Goal: Check status: Check status

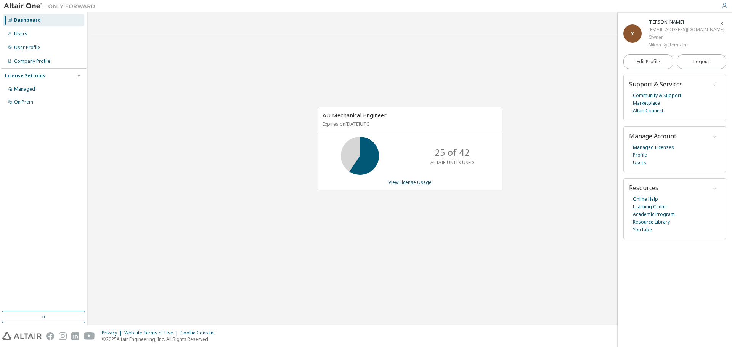
click at [558, 269] on div "Contact Sales AU Mechanical Engineer Expires on [DATE] UTC 25 of 42 ALTAIR UNIT…" at bounding box center [410, 168] width 637 height 305
click at [378, 265] on div "AU Mechanical Engineer Expires on [DATE] UTC 25 of 42 ALTAIR UNITS USED View Li…" at bounding box center [410, 153] width 637 height 226
click at [416, 184] on link "View License Usage" at bounding box center [410, 182] width 43 height 6
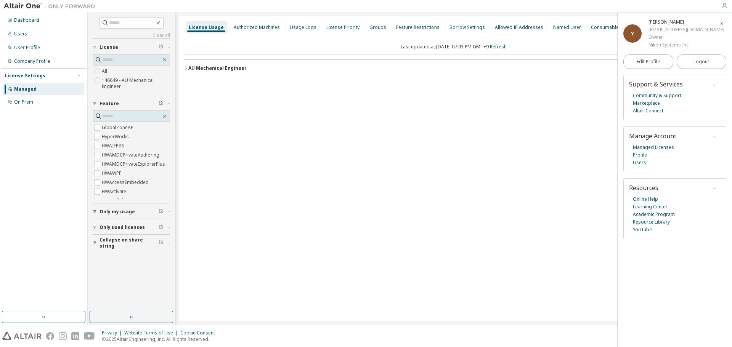
click at [185, 68] on icon "button" at bounding box center [186, 68] width 5 height 5
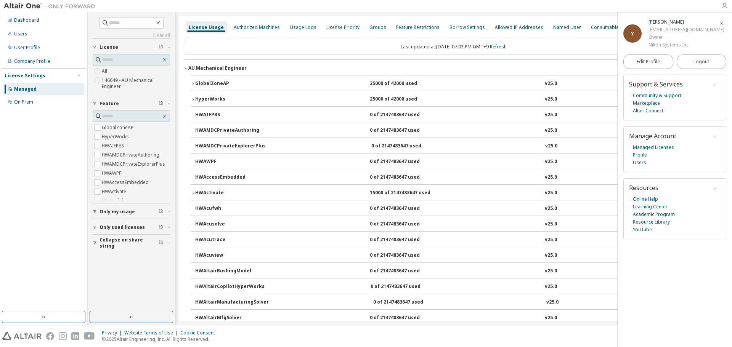
click at [193, 87] on button "GlobalZoneAP 25000 of 42000 used v25.0 Expire date: [DATE]" at bounding box center [454, 84] width 526 height 17
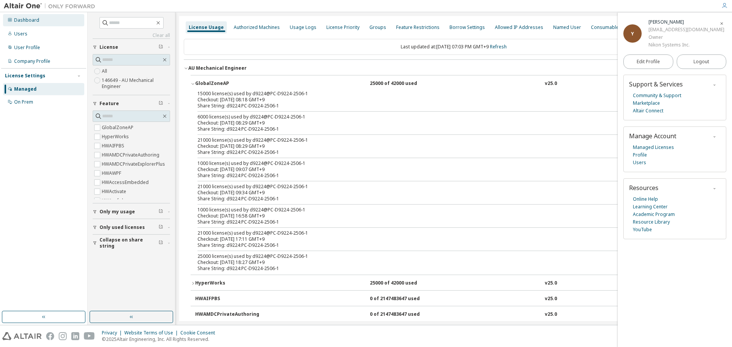
click at [29, 22] on div "Dashboard" at bounding box center [26, 20] width 25 height 6
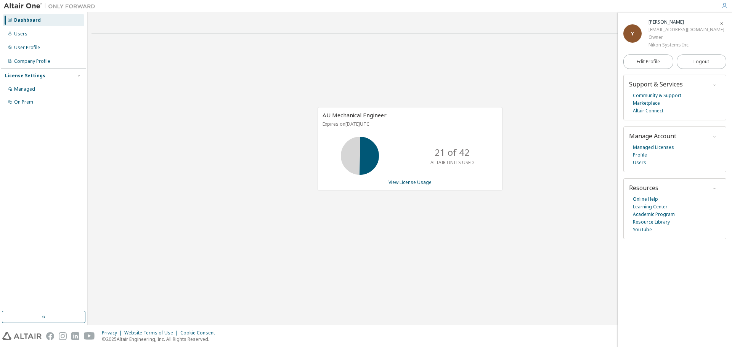
click at [420, 288] on div "Contact Sales AU Mechanical Engineer Expires on [DATE] UTC 21 of 42 ALTAIR UNIT…" at bounding box center [410, 168] width 637 height 305
click at [187, 283] on div "Contact Sales AU Mechanical Engineer Expires on [DATE] UTC 21 of 42 ALTAIR UNIT…" at bounding box center [410, 168] width 637 height 305
